Goal: Navigation & Orientation: Find specific page/section

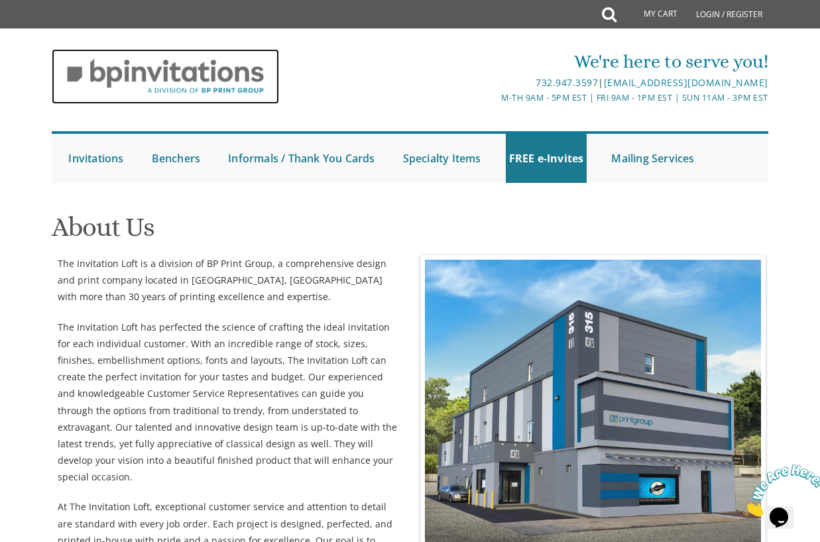
click at [150, 70] on img at bounding box center [165, 76] width 227 height 55
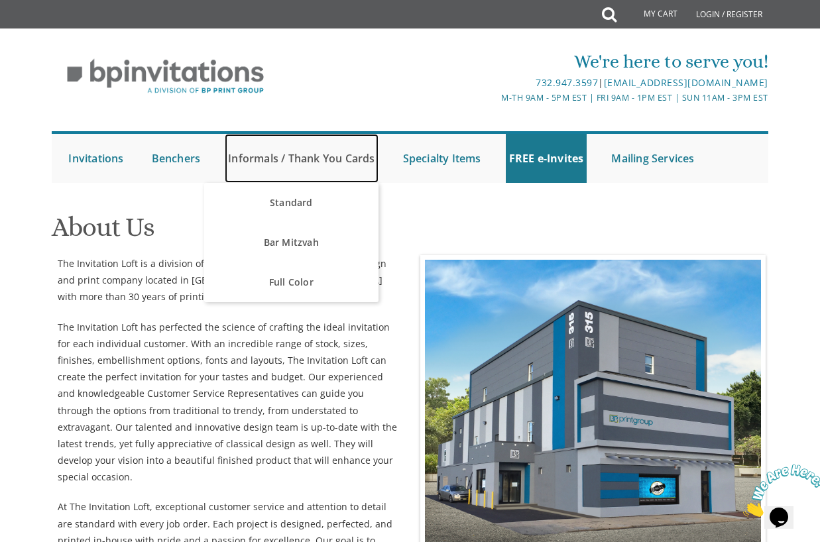
click at [329, 164] on link "Informals / Thank You Cards" at bounding box center [301, 158] width 153 height 49
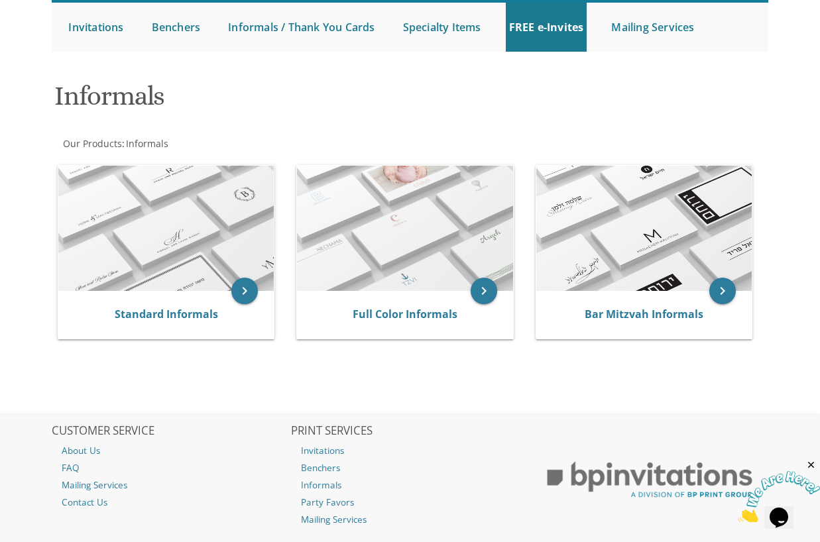
scroll to position [133, 0]
